Goal: Navigation & Orientation: Understand site structure

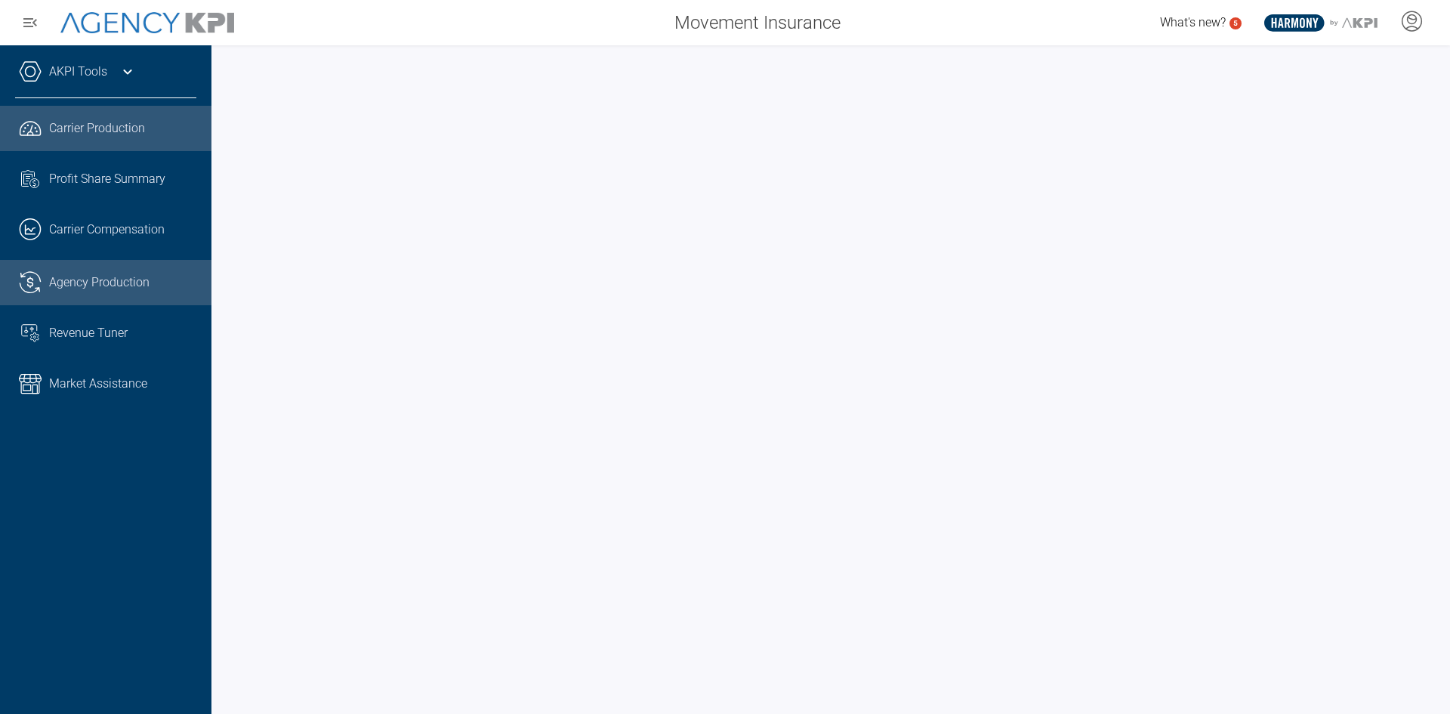
click at [97, 286] on span "Agency Production" at bounding box center [99, 282] width 100 height 18
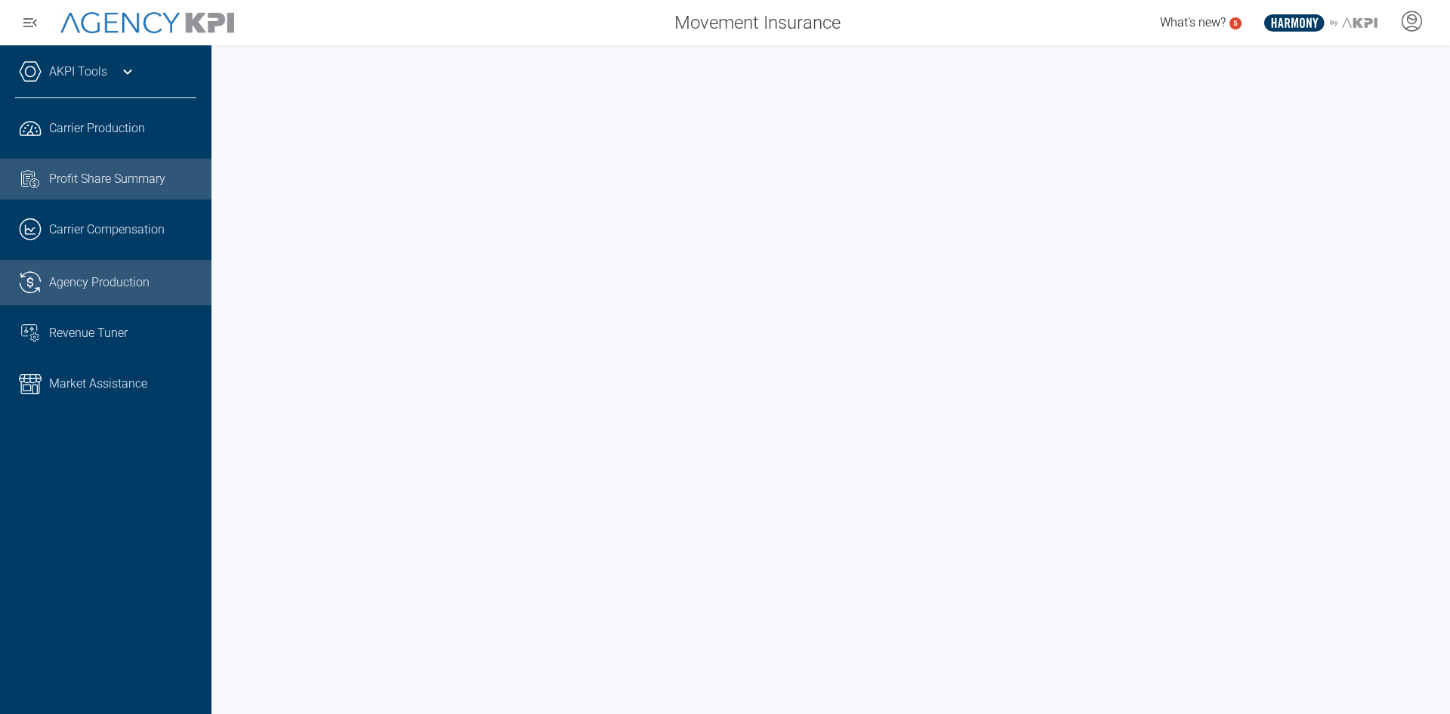
click at [132, 195] on link "Task List Cash Streamline Icon: https://streamlinehq.com Profit Share Summary" at bounding box center [105, 179] width 211 height 41
click at [111, 287] on span "Agency Production" at bounding box center [99, 282] width 100 height 18
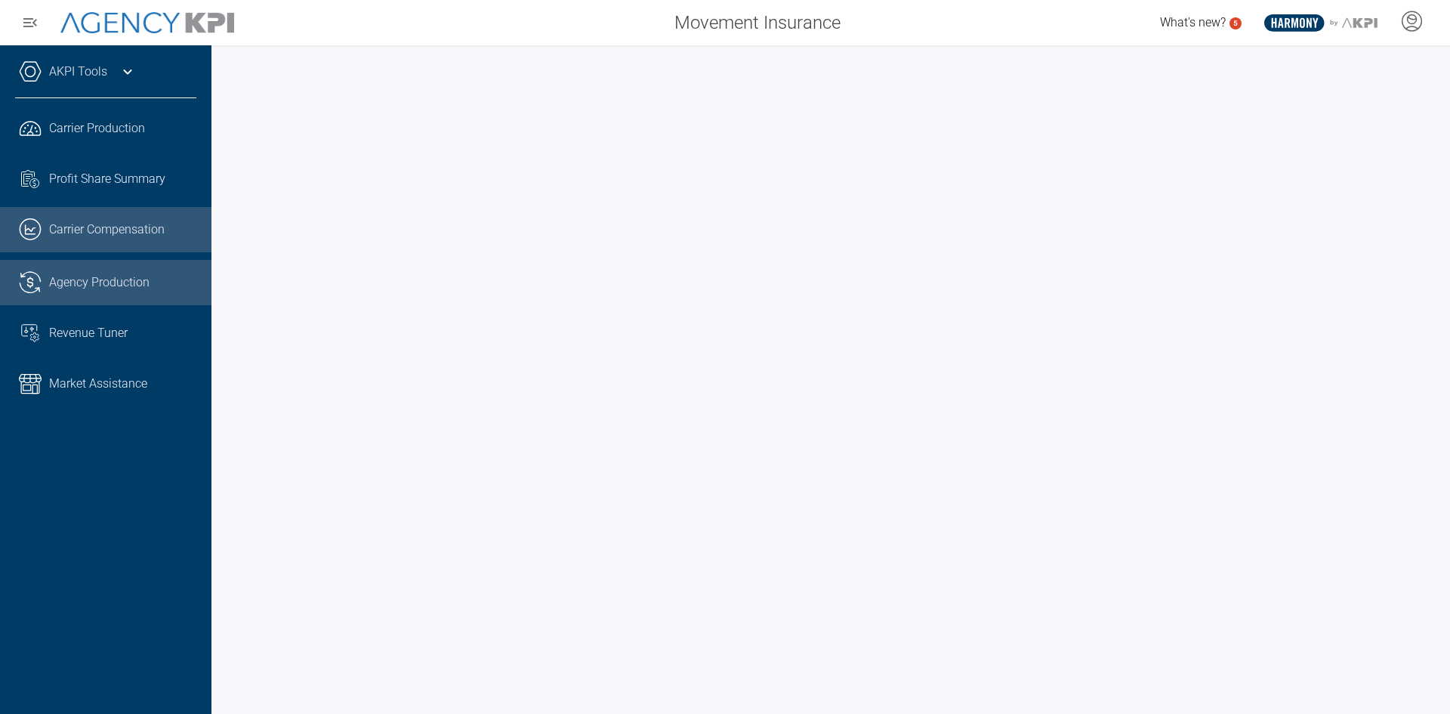
click at [133, 239] on link ".cls-1{fill:none;stroke:#221f20;stroke-linecap:round;stroke-linejoin:round;stro…" at bounding box center [105, 229] width 211 height 45
click at [76, 295] on link ".cls-1{fill:none;stroke:#221f20;stroke-linecap:round;stroke-linejoin:round;stro…" at bounding box center [105, 282] width 211 height 45
click at [156, 227] on span "Carrier Compensation" at bounding box center [107, 230] width 116 height 18
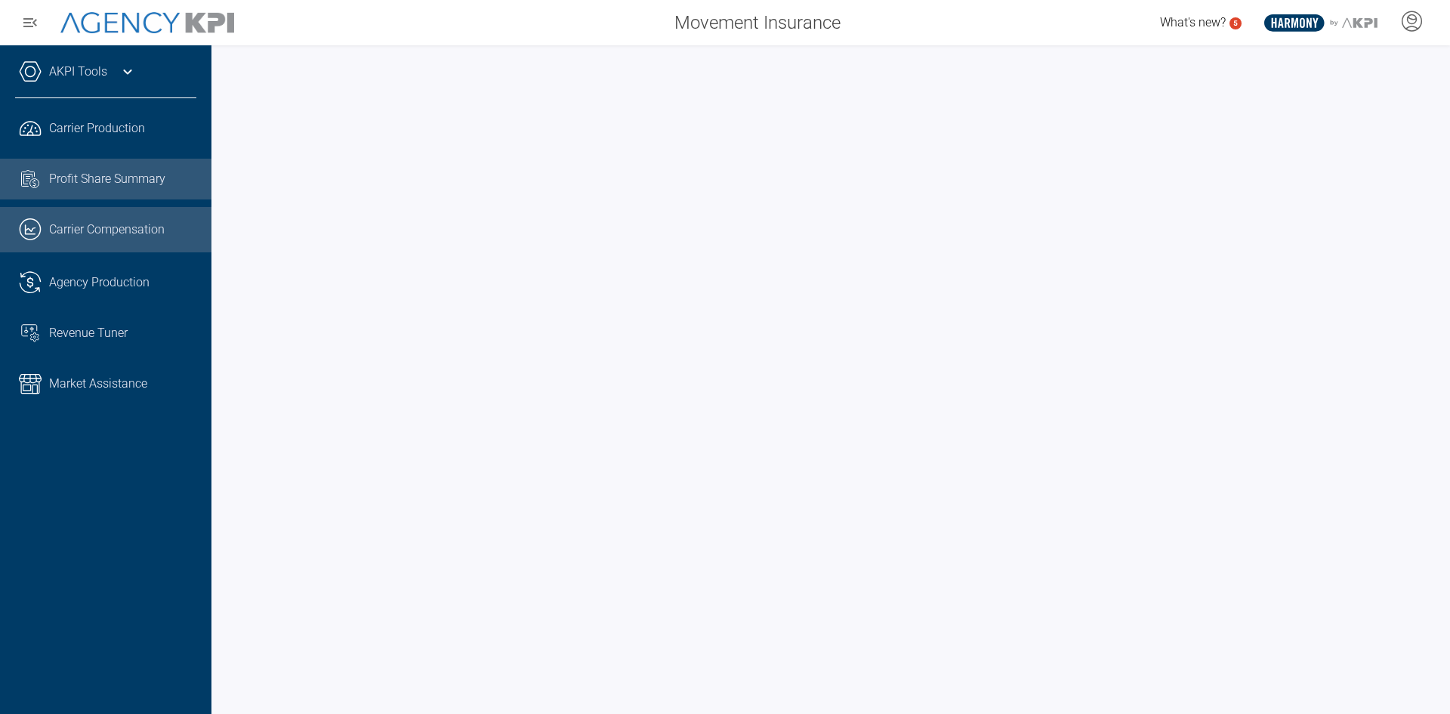
click at [98, 162] on link "Task List Cash Streamline Icon: https://streamlinehq.com Profit Share Summary" at bounding box center [105, 179] width 211 height 41
click at [134, 227] on span "Carrier Compensation" at bounding box center [107, 230] width 116 height 18
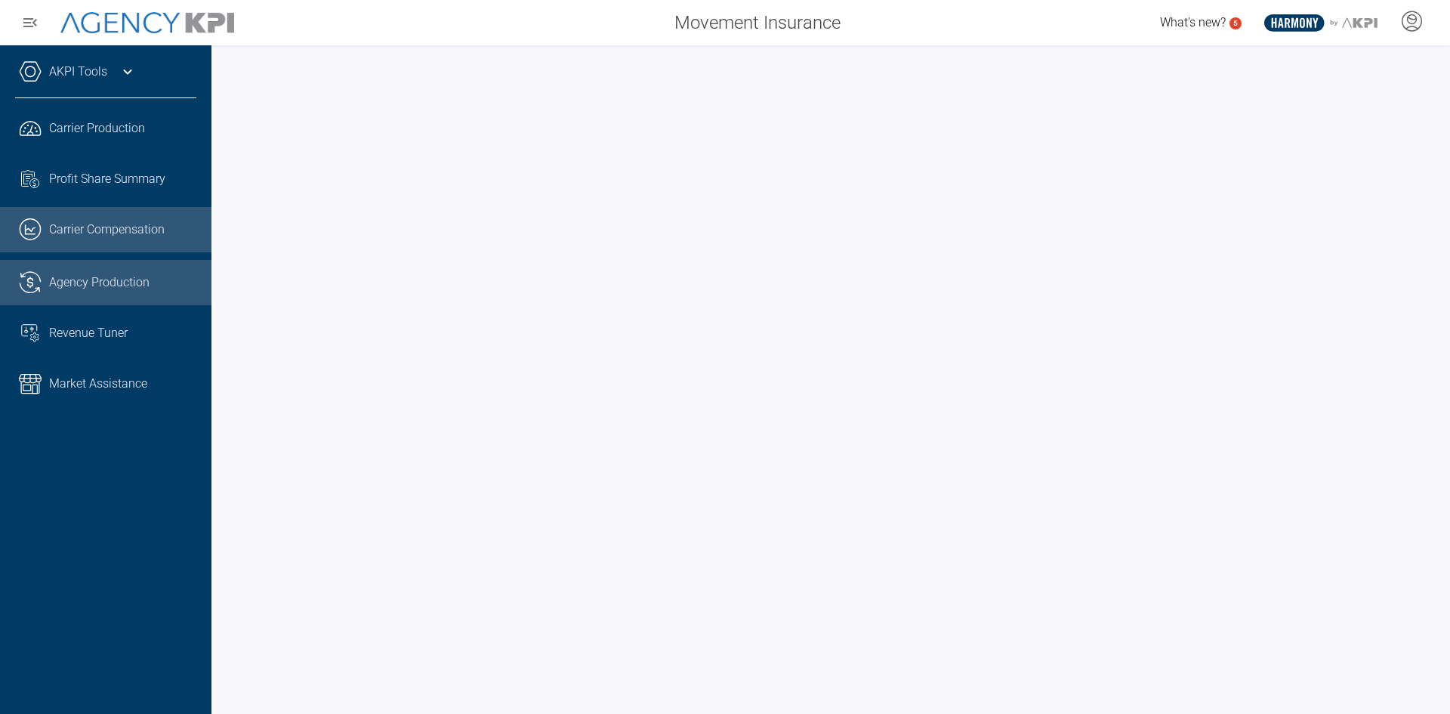
click at [57, 275] on span "Agency Production" at bounding box center [99, 282] width 100 height 18
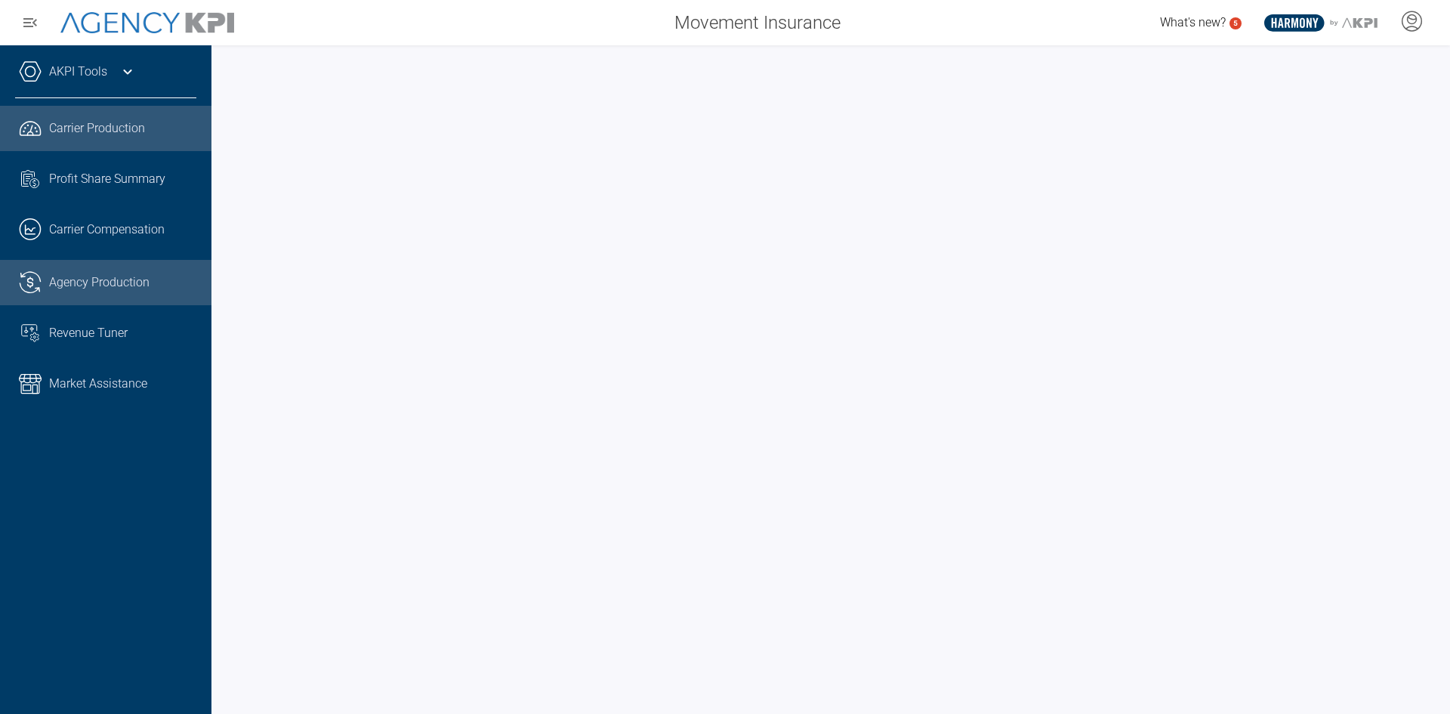
click at [115, 134] on span "Carrier Production" at bounding box center [97, 128] width 96 height 18
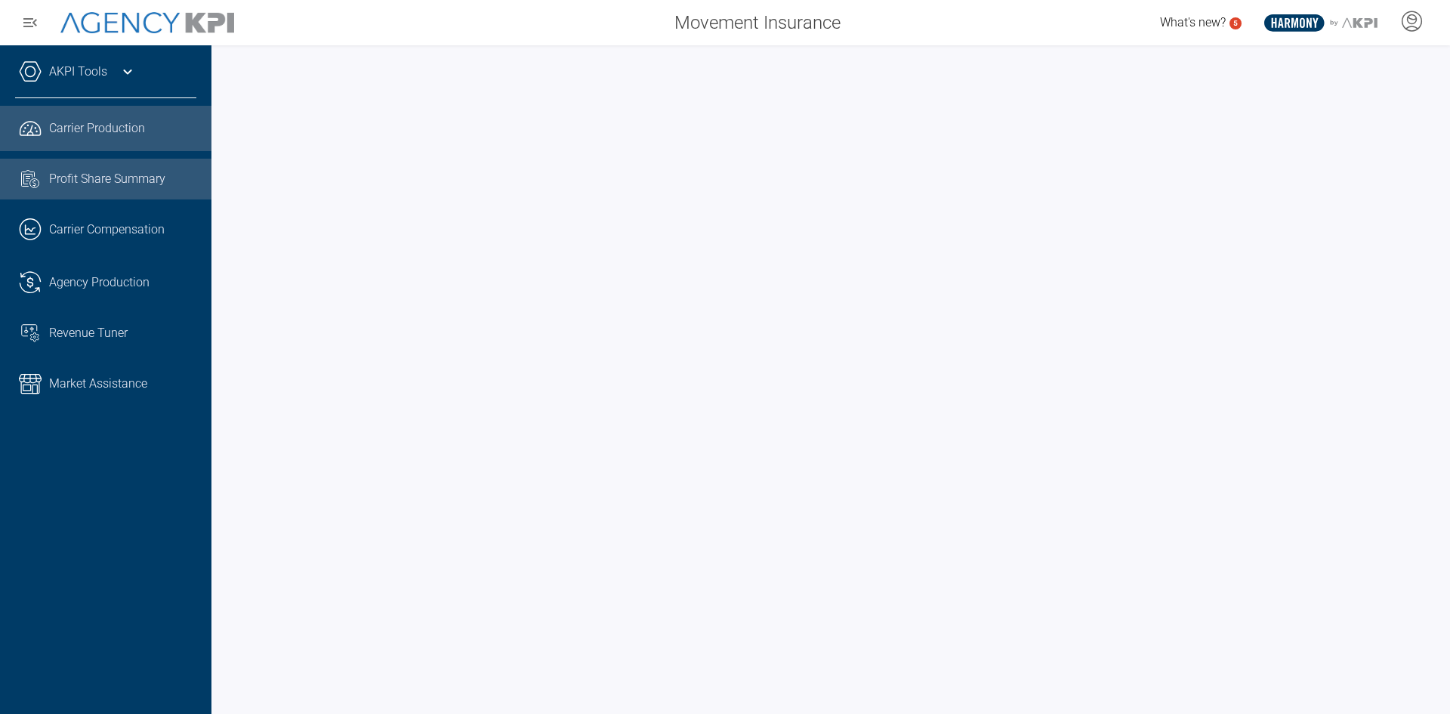
click at [85, 176] on span "Profit Share Summary" at bounding box center [107, 179] width 116 height 18
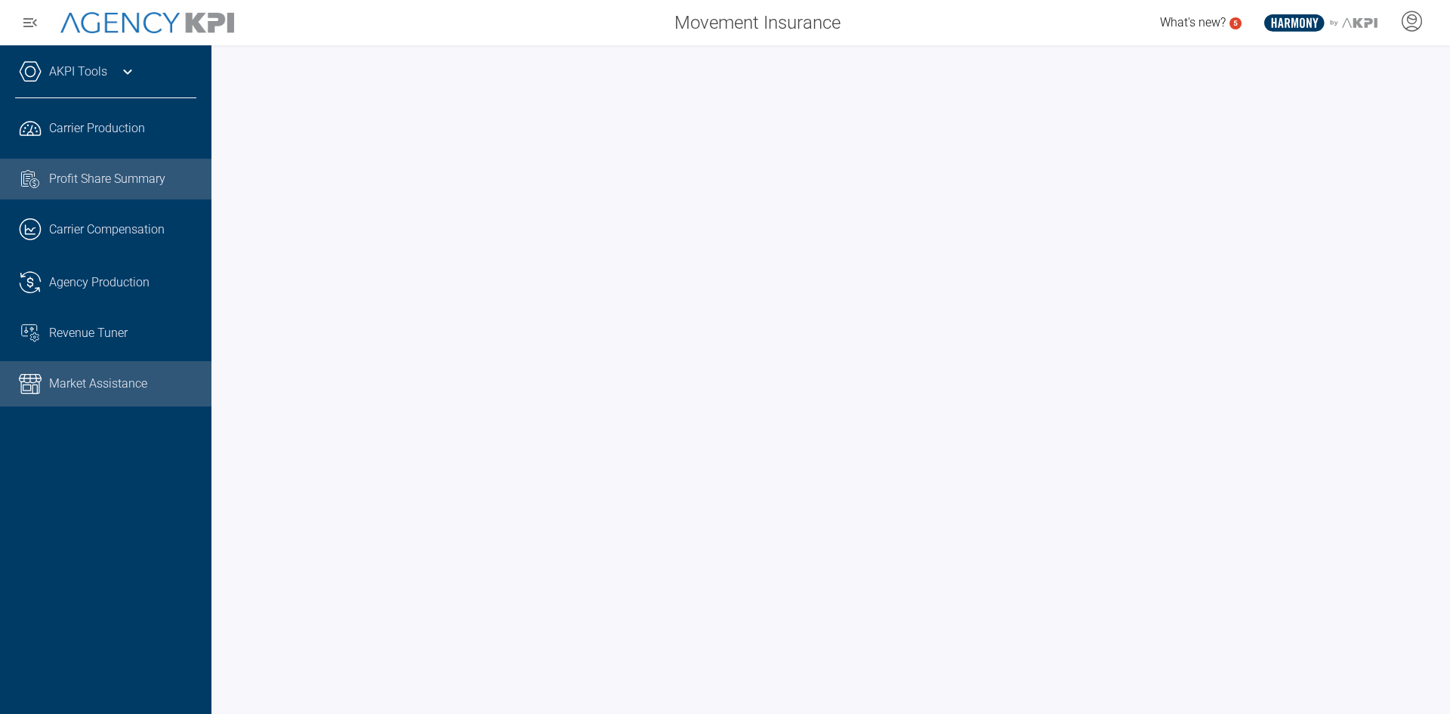
click at [54, 388] on span "Market Assistance" at bounding box center [98, 384] width 98 height 18
